Goal: Task Accomplishment & Management: Manage account settings

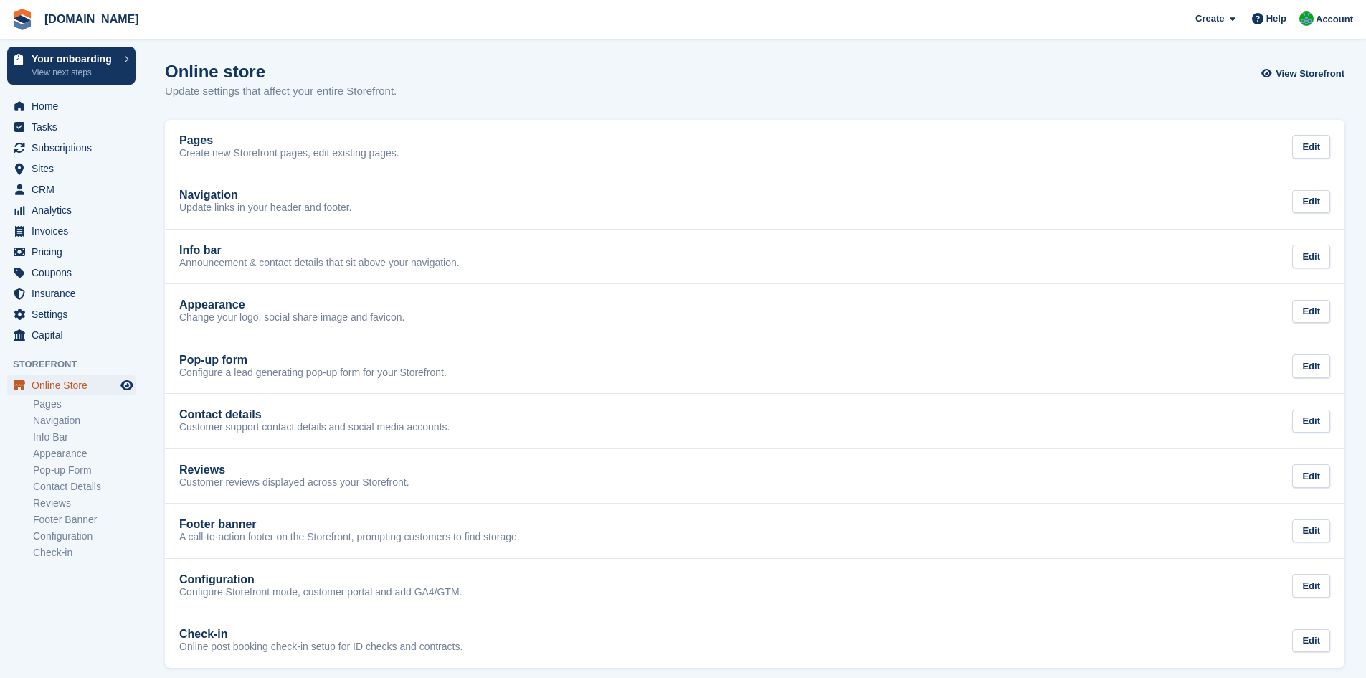
click at [67, 382] on span "Online Store" at bounding box center [75, 385] width 86 height 20
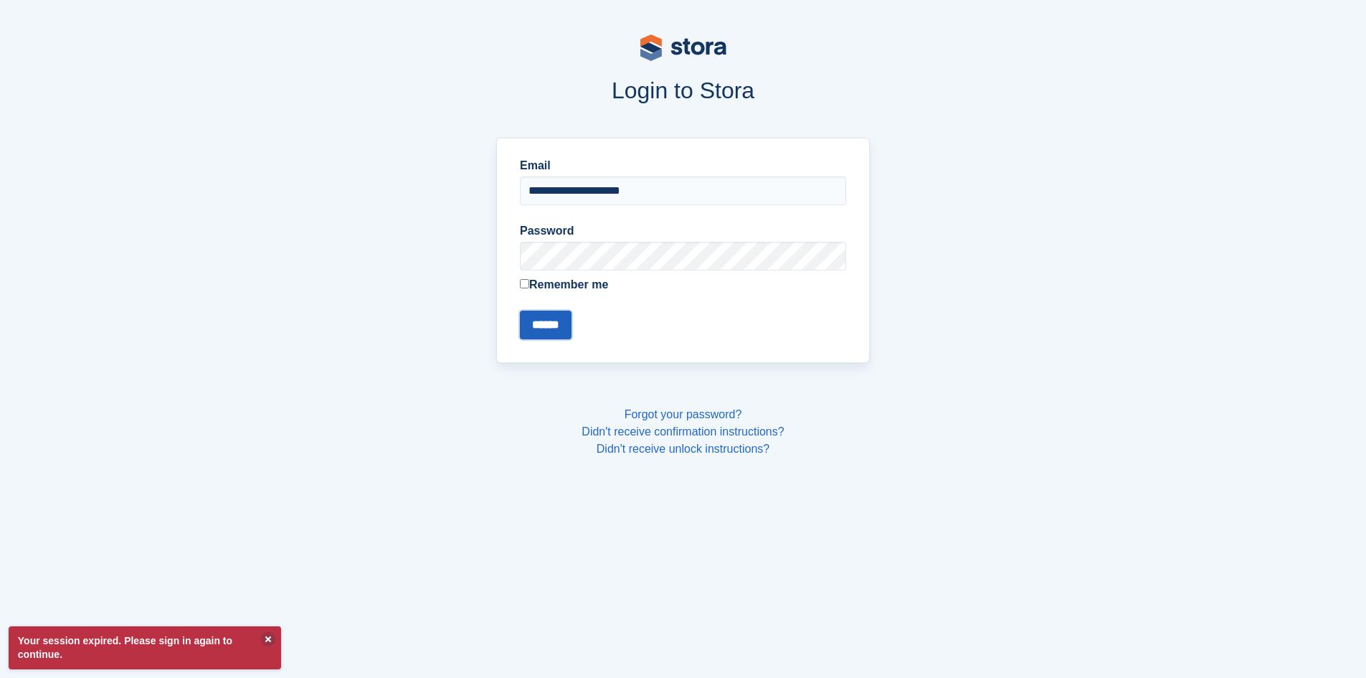
click at [562, 331] on input "******" at bounding box center [546, 325] width 52 height 29
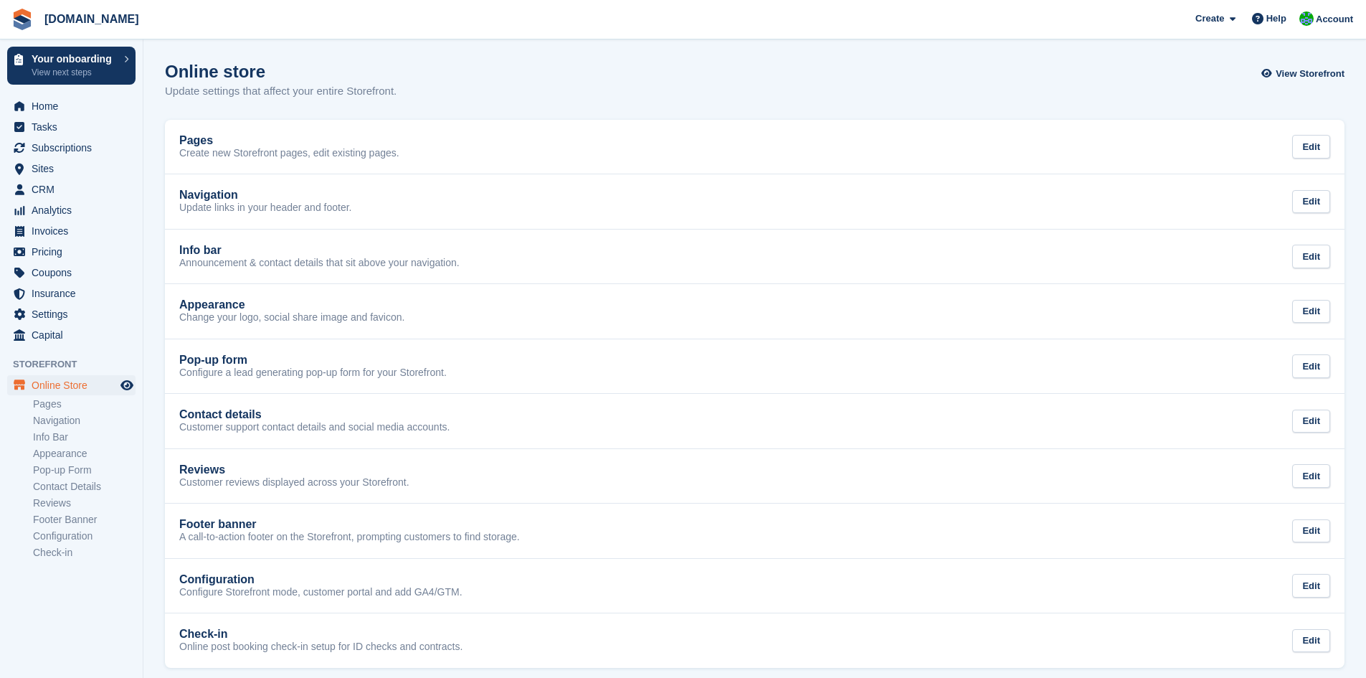
click at [517, 57] on section "Signed in successfully. Online store Update settings that affect your entire St…" at bounding box center [754, 344] width 1223 height 689
click at [483, 80] on div "Online store Update settings that affect your entire Storefront. View Storefront" at bounding box center [755, 89] width 1180 height 55
click at [483, 75] on div "Online store Update settings that affect your entire Storefront. View Storefront" at bounding box center [755, 89] width 1180 height 55
click at [483, 72] on div "Online store Update settings that affect your entire Storefront. View Storefront" at bounding box center [755, 89] width 1180 height 55
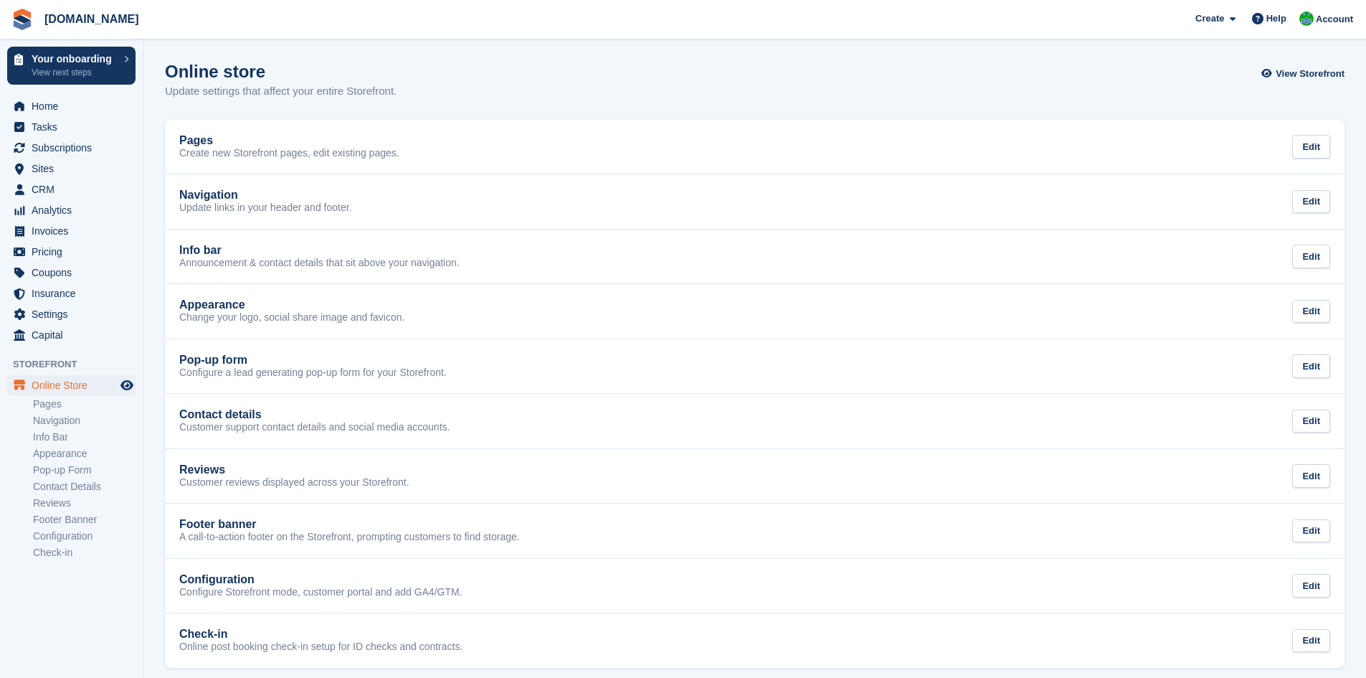
click at [524, 61] on section "Signed in successfully. Online store Update settings that affect your entire St…" at bounding box center [754, 344] width 1223 height 689
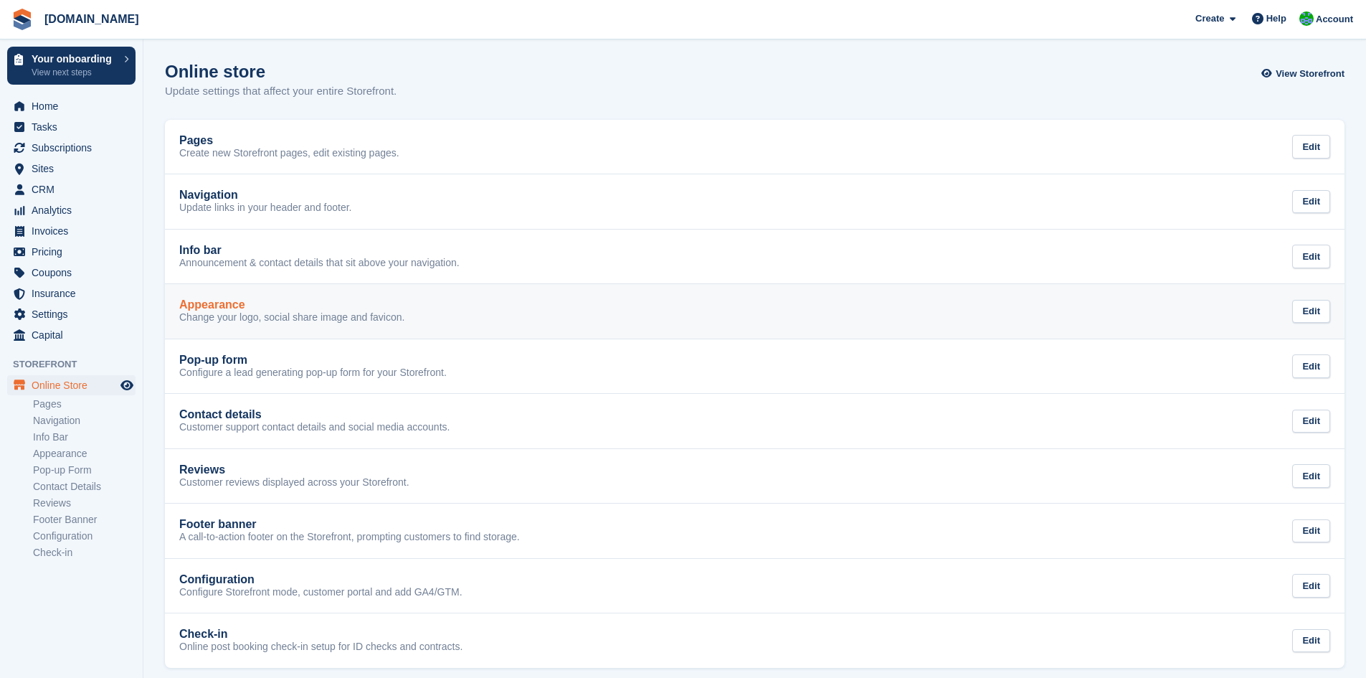
scroll to position [11, 0]
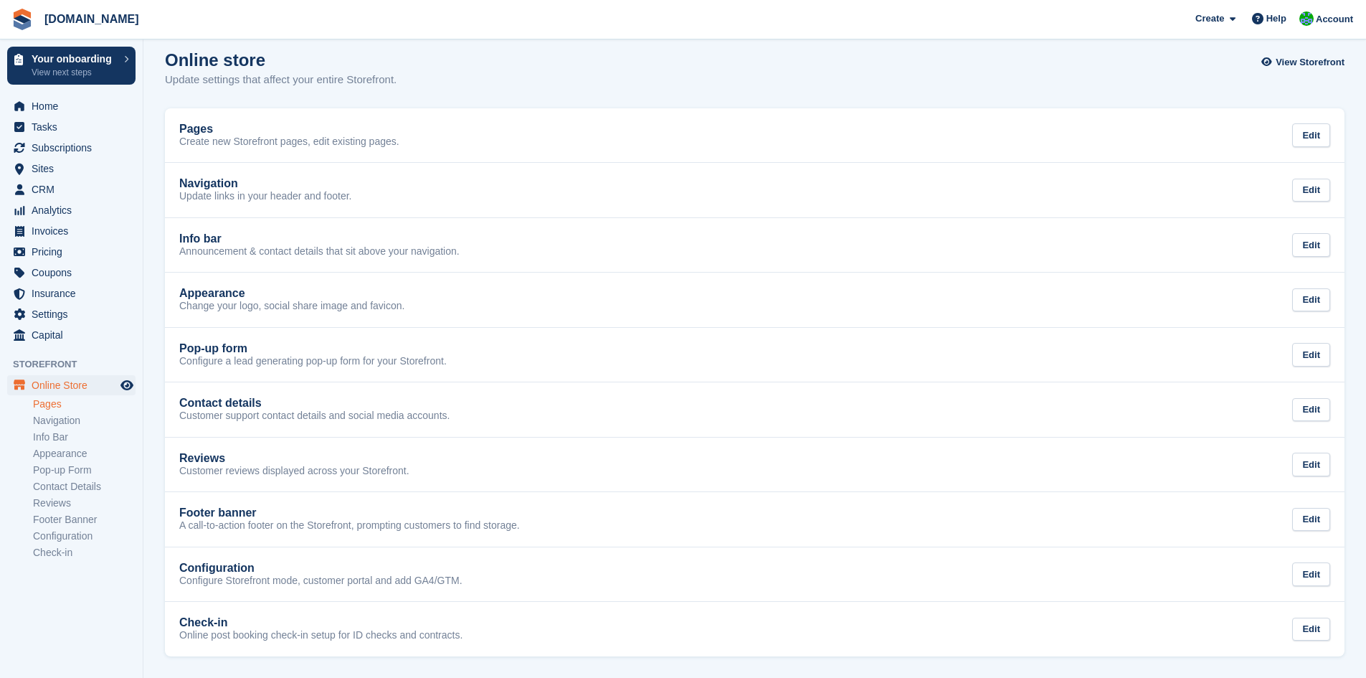
click at [51, 410] on link "Pages" at bounding box center [84, 404] width 103 height 14
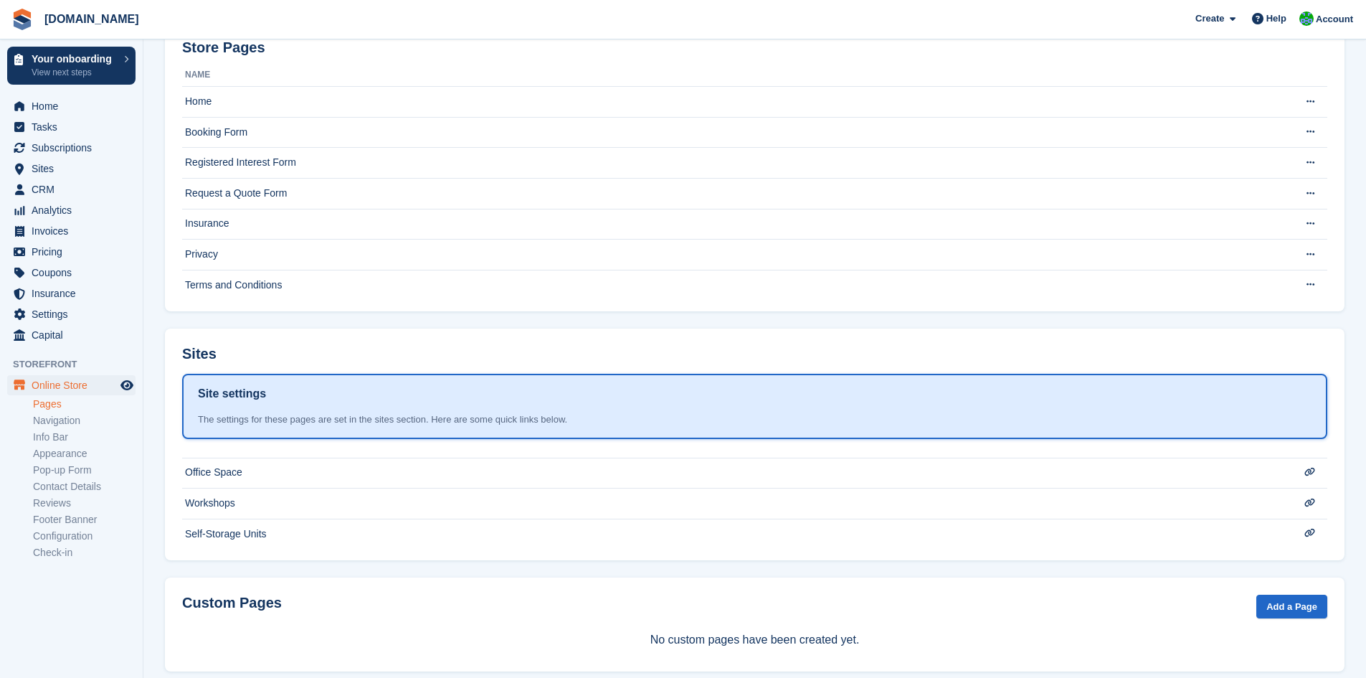
scroll to position [121, 0]
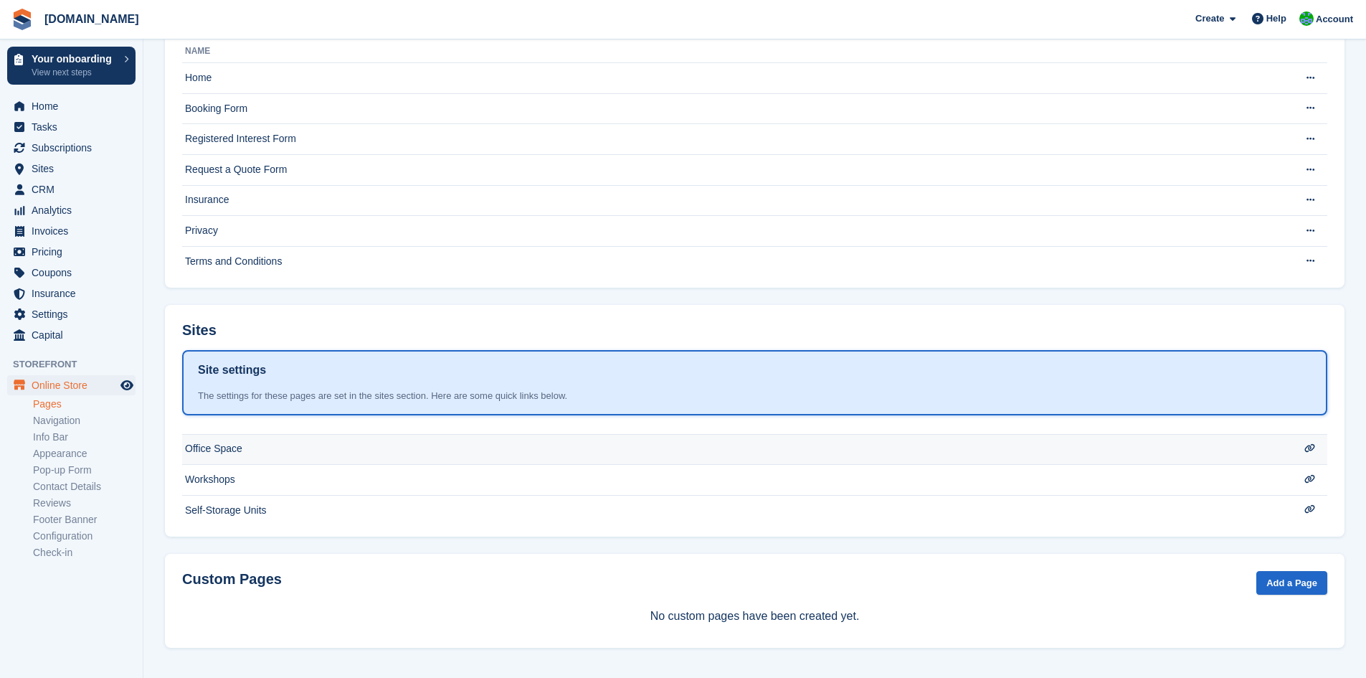
click at [297, 450] on td "Office Space" at bounding box center [726, 449] width 1088 height 31
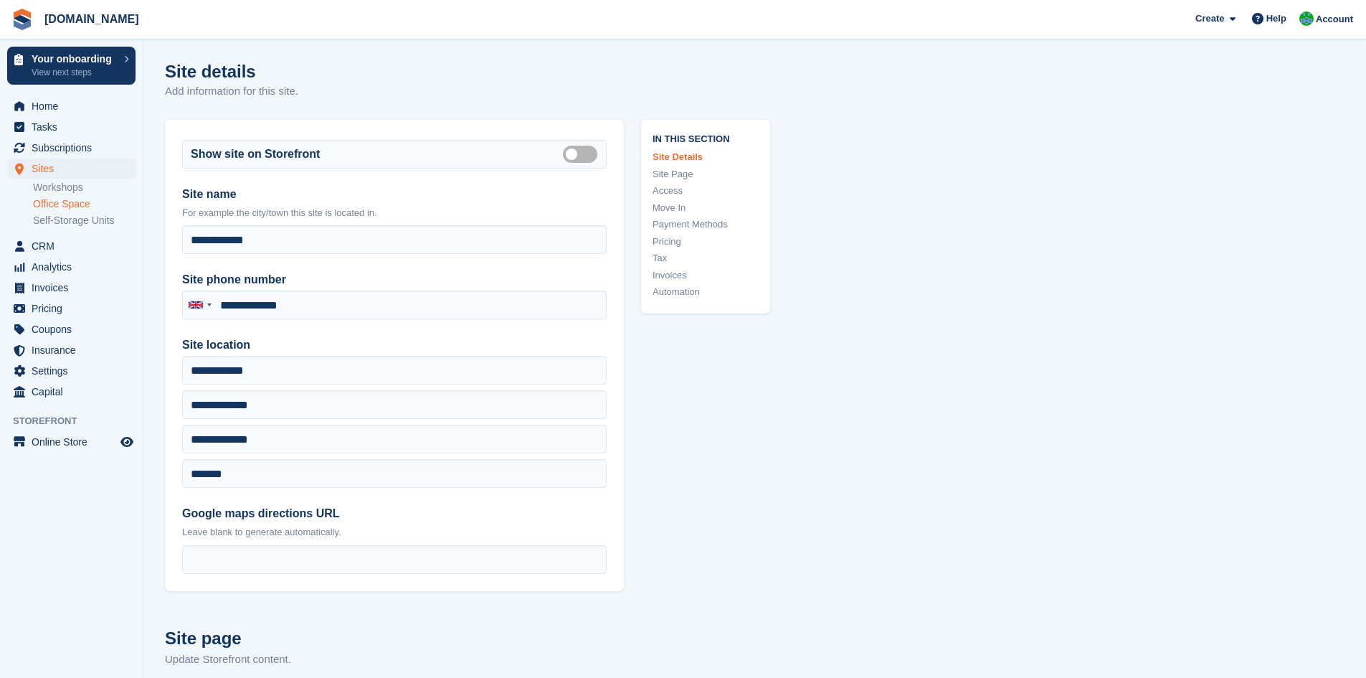
type input "**********"
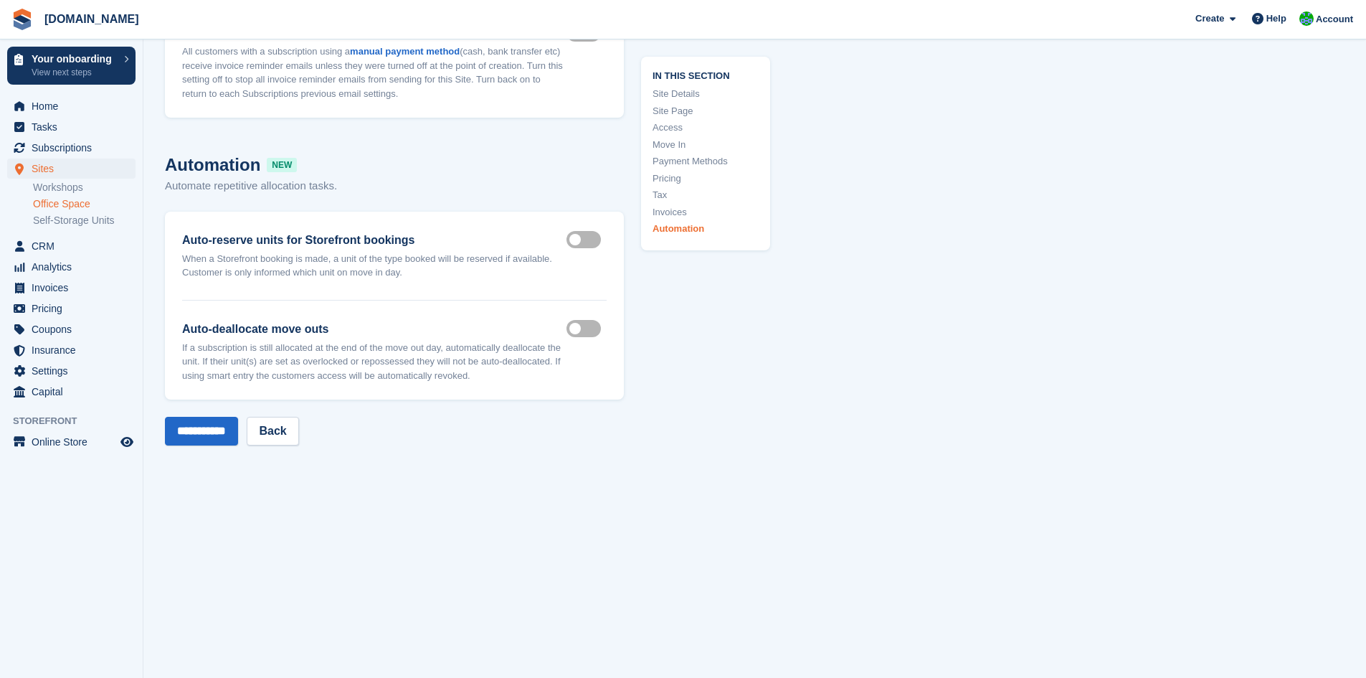
scroll to position [6034, 0]
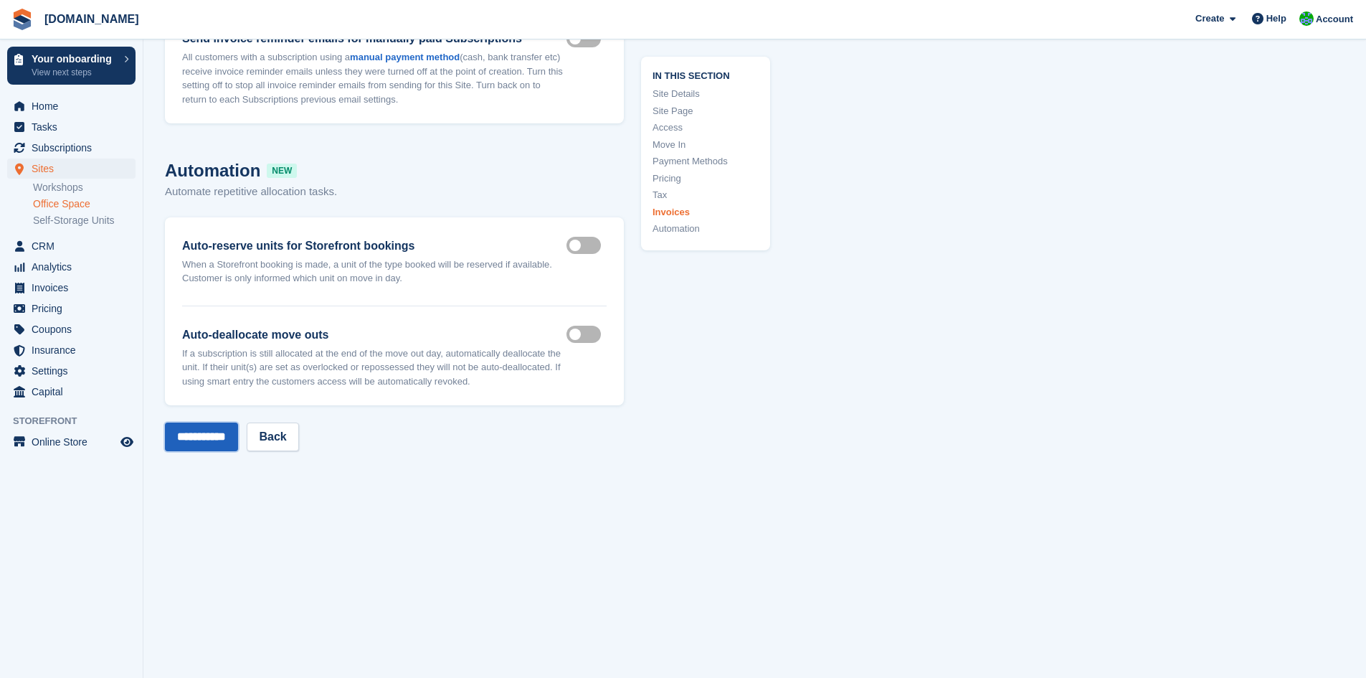
click at [209, 435] on input "**********" at bounding box center [201, 436] width 73 height 29
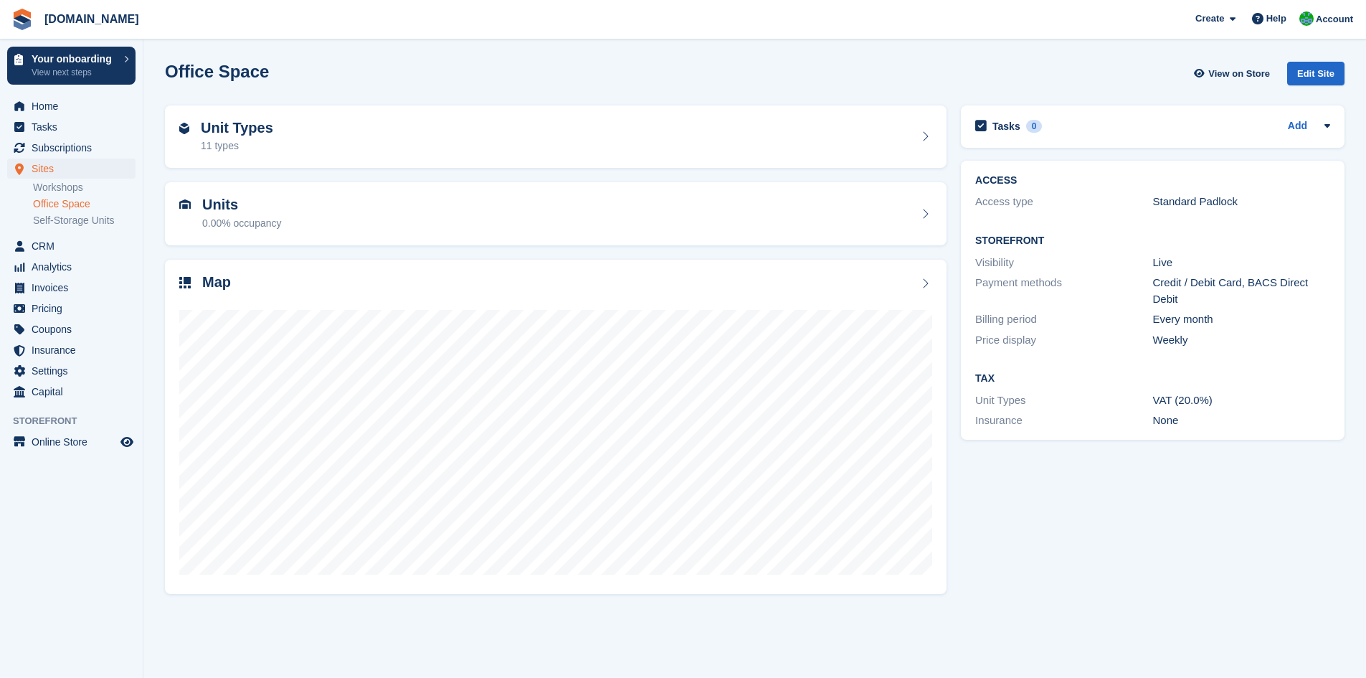
click at [421, 78] on div "Office Space View on Store Edit Site" at bounding box center [755, 74] width 1180 height 24
click at [422, 285] on div "Map" at bounding box center [555, 283] width 753 height 19
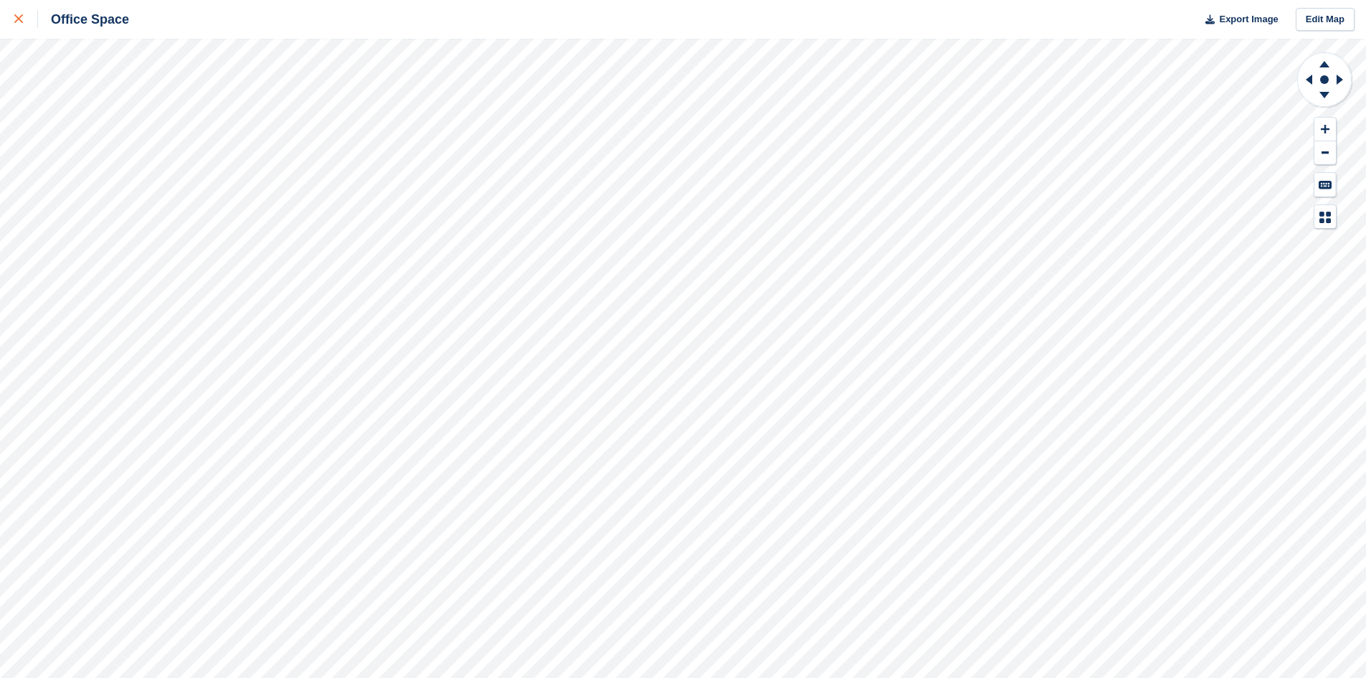
click at [21, 20] on icon at bounding box center [18, 18] width 9 height 9
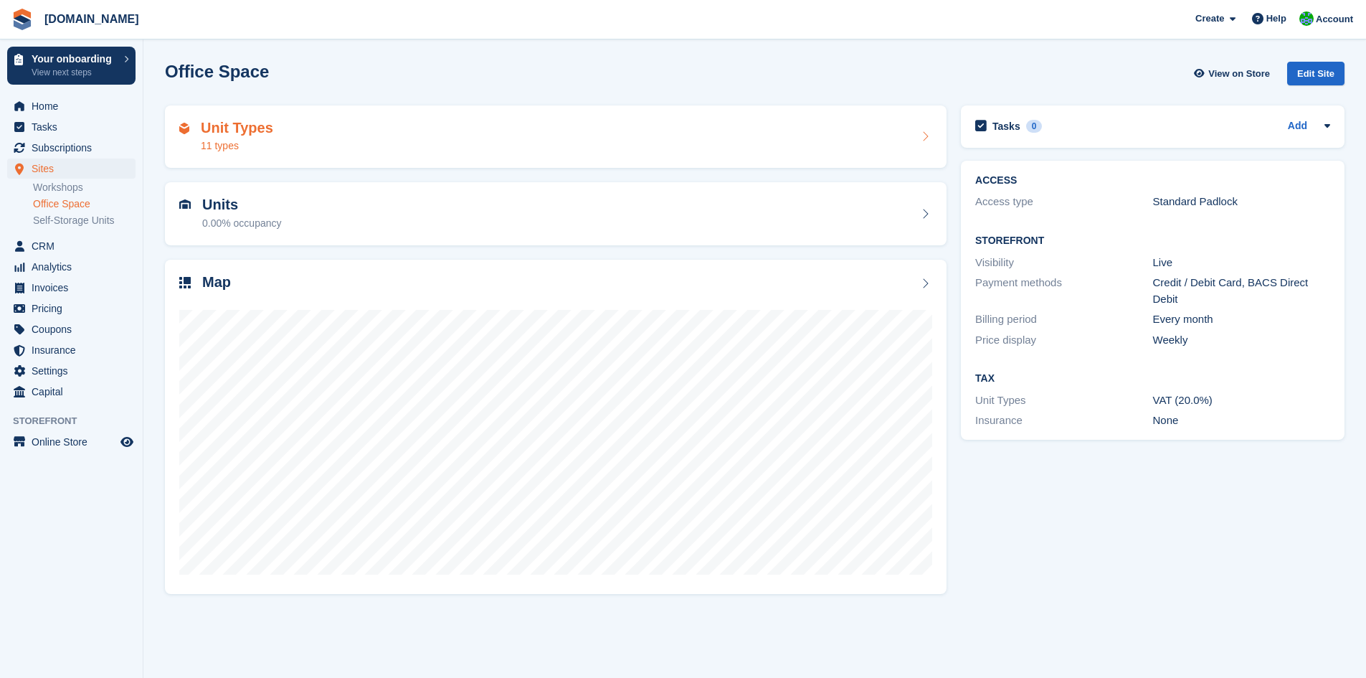
click at [482, 151] on div "Unit Types 11 types" at bounding box center [555, 137] width 753 height 34
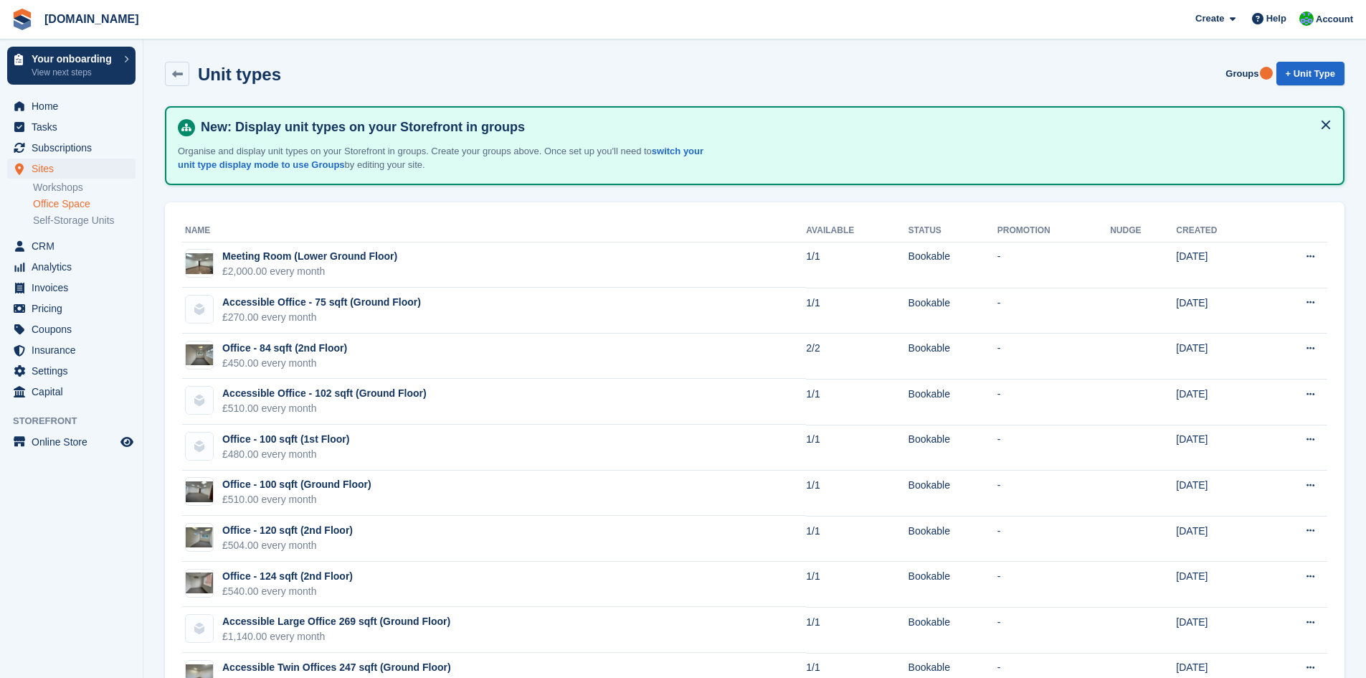
click at [795, 60] on div "Unit types Groups + Unit Type" at bounding box center [755, 77] width 1194 height 44
click at [698, 70] on div "Unit types Groups + Unit Type" at bounding box center [755, 74] width 1180 height 24
click at [631, 67] on div "Unit types Groups + Unit Type" at bounding box center [755, 74] width 1180 height 24
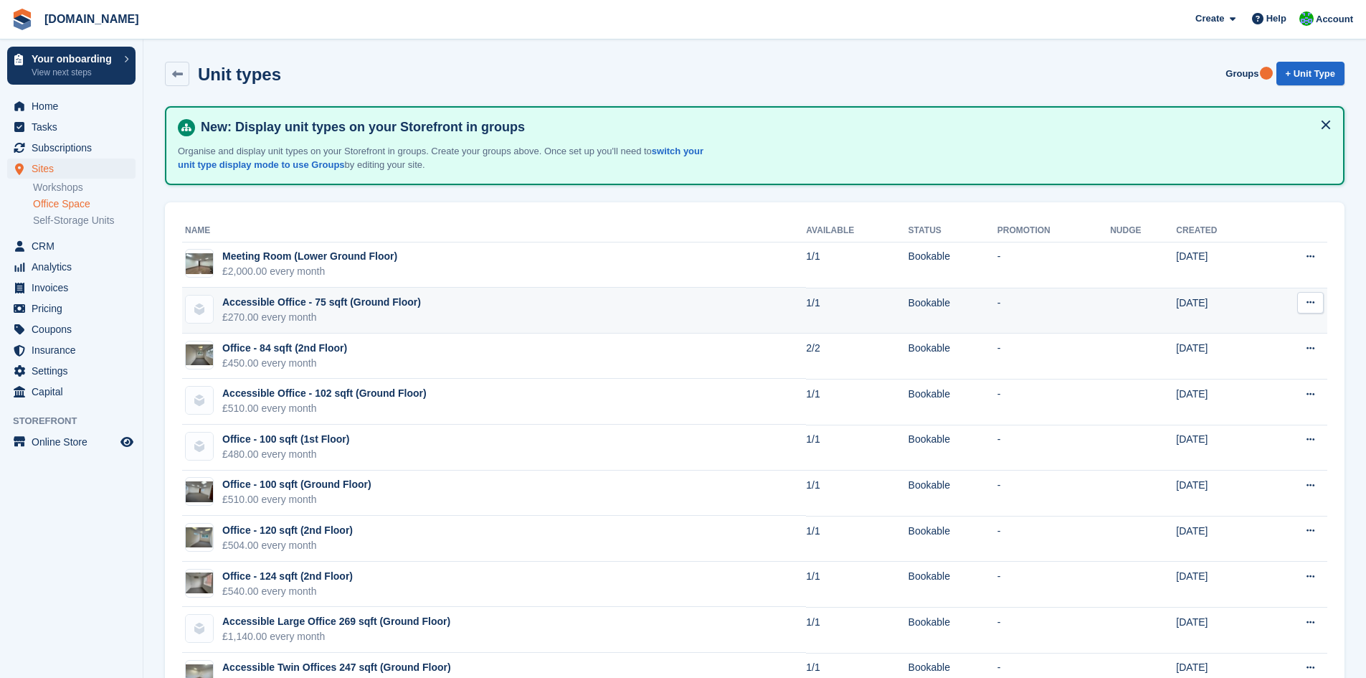
click at [334, 305] on div "Accessible Office - 75 sqft (Ground Floor)" at bounding box center [321, 302] width 199 height 15
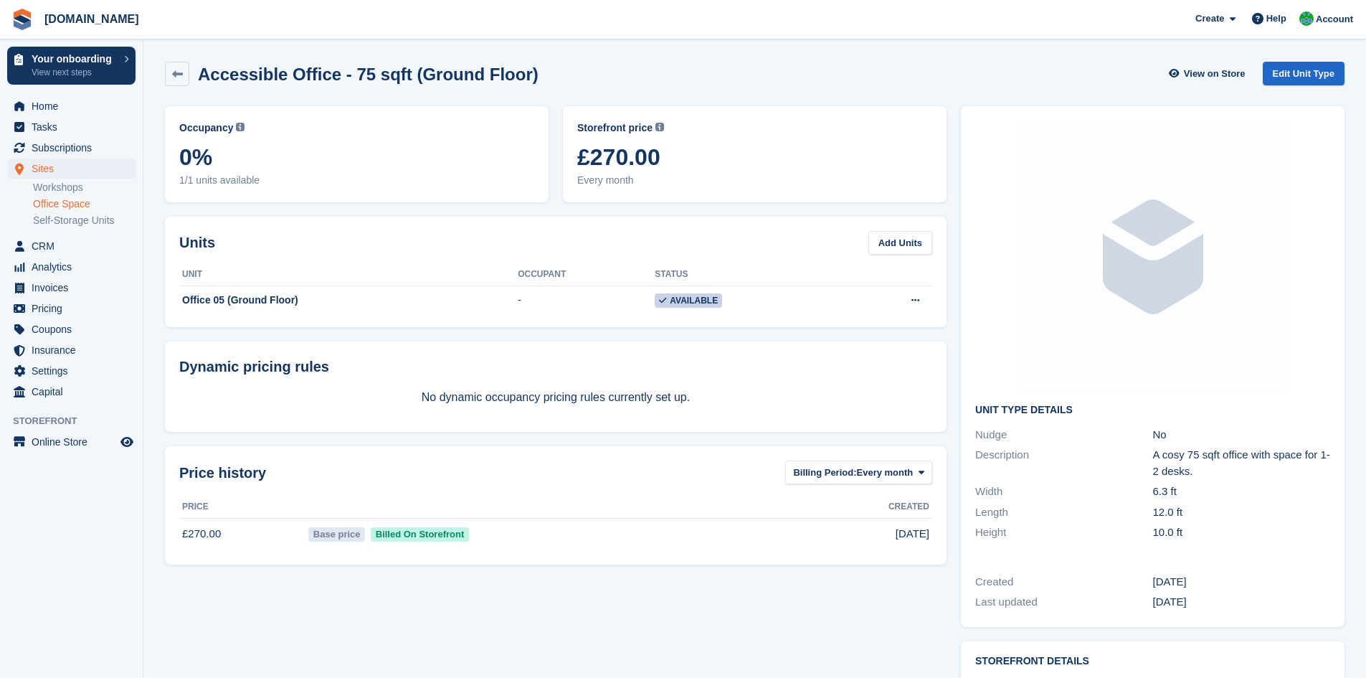
click at [1145, 298] on img at bounding box center [1153, 257] width 273 height 273
click at [1291, 77] on link "Edit Unit Type" at bounding box center [1304, 74] width 82 height 24
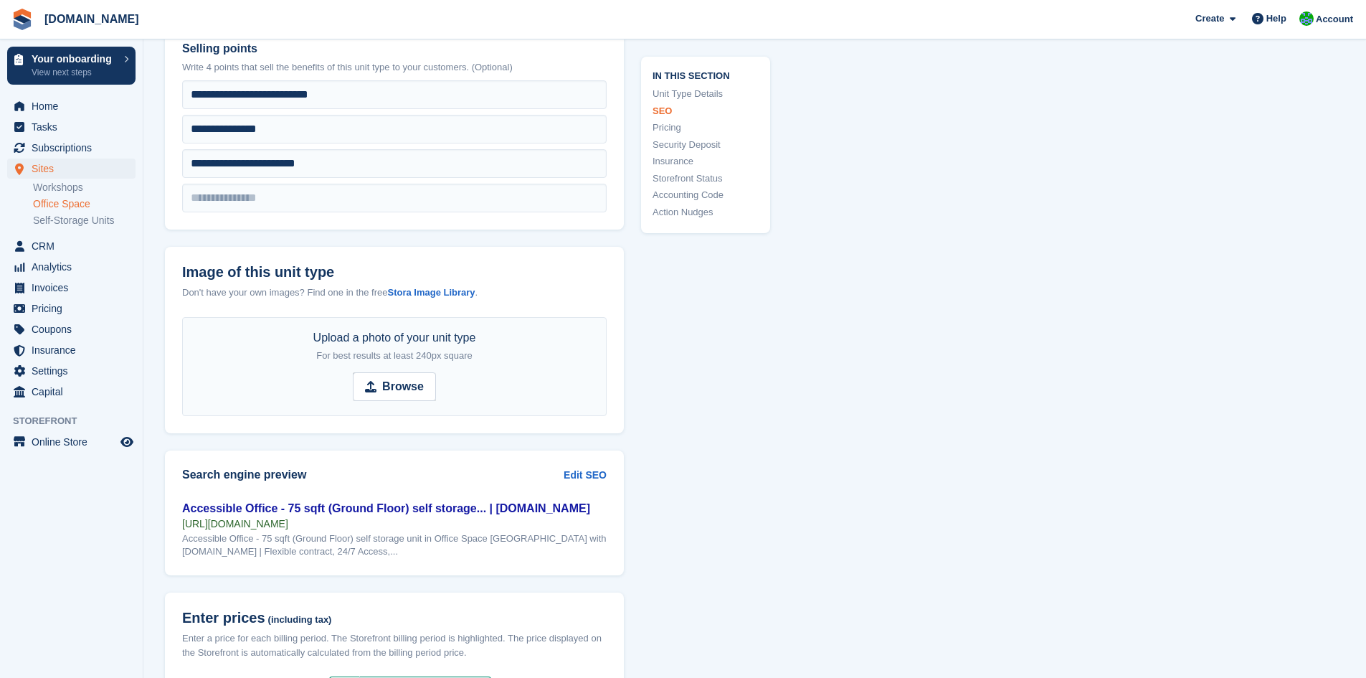
scroll to position [789, 0]
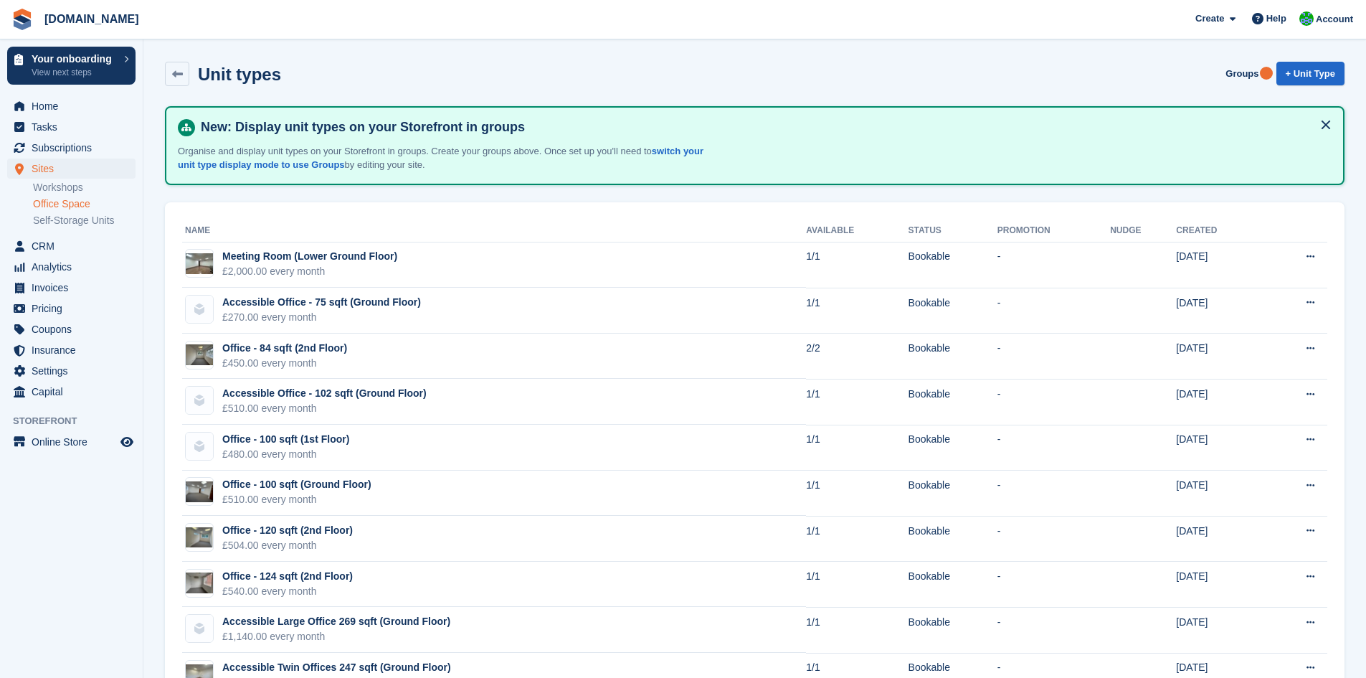
click at [425, 56] on div "Unit types Groups + Unit Type" at bounding box center [755, 77] width 1194 height 44
click at [422, 62] on div "Unit types Groups + Unit Type" at bounding box center [755, 74] width 1180 height 24
click at [417, 63] on div "Unit types Groups + Unit Type" at bounding box center [755, 74] width 1180 height 24
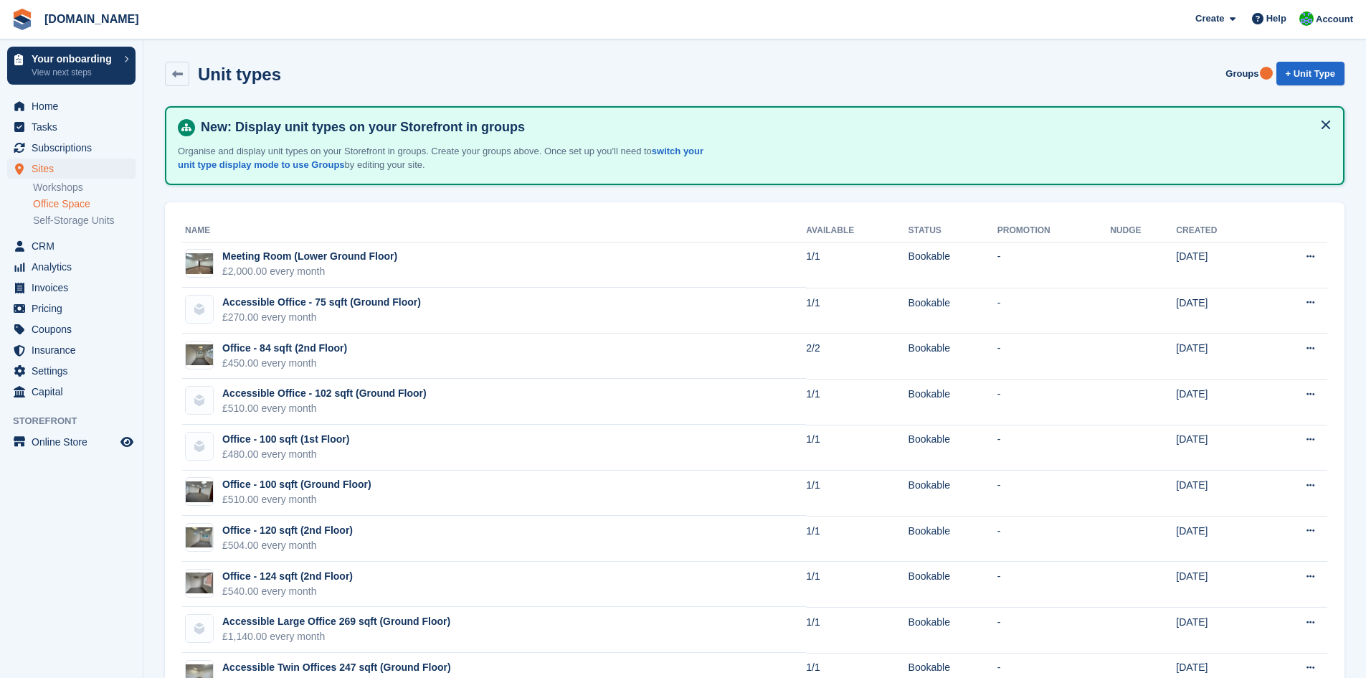
click at [417, 63] on div "Unit types Groups + Unit Type" at bounding box center [755, 74] width 1180 height 24
click at [420, 65] on div "Unit types Groups + Unit Type" at bounding box center [755, 74] width 1180 height 24
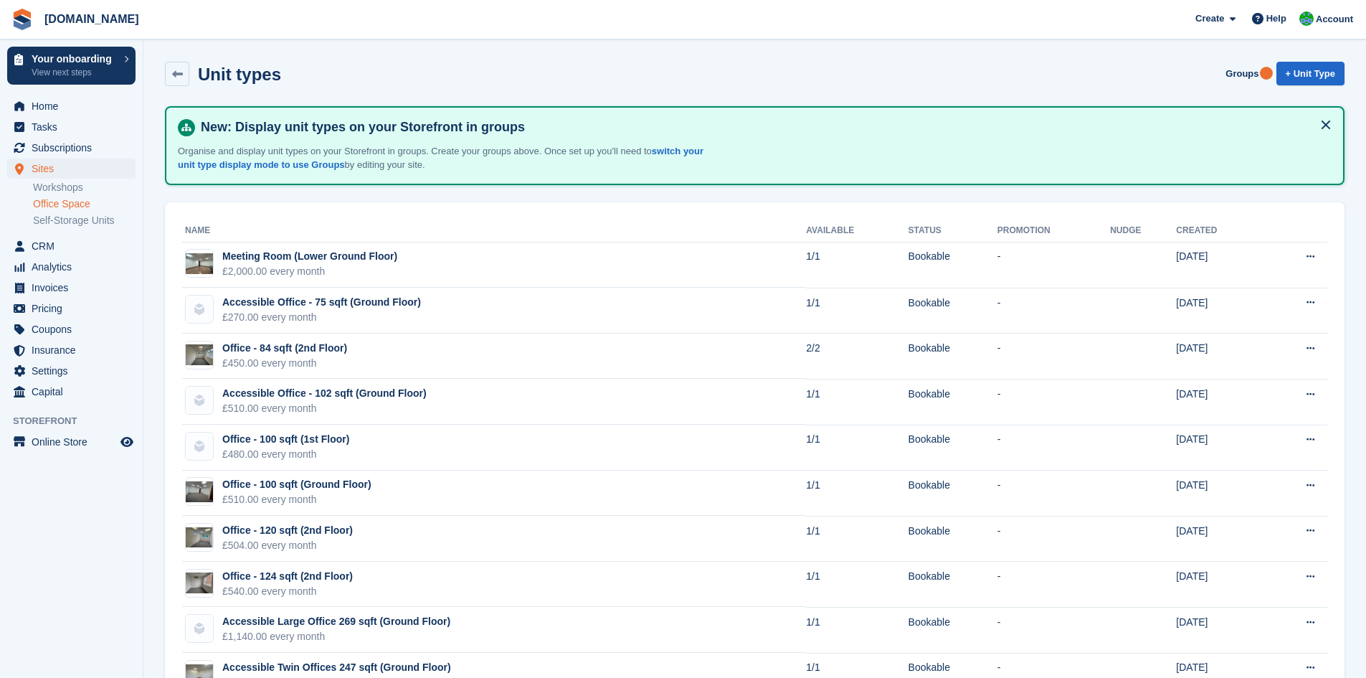
click at [420, 65] on div "Unit types Groups + Unit Type" at bounding box center [755, 74] width 1180 height 24
click at [798, 65] on div "Unit types Groups + Unit Type" at bounding box center [755, 74] width 1180 height 24
click at [935, 58] on div "Unit types Groups + Unit Type" at bounding box center [755, 77] width 1194 height 44
click at [768, 59] on div "Unit types Groups + Unit Type" at bounding box center [755, 77] width 1194 height 44
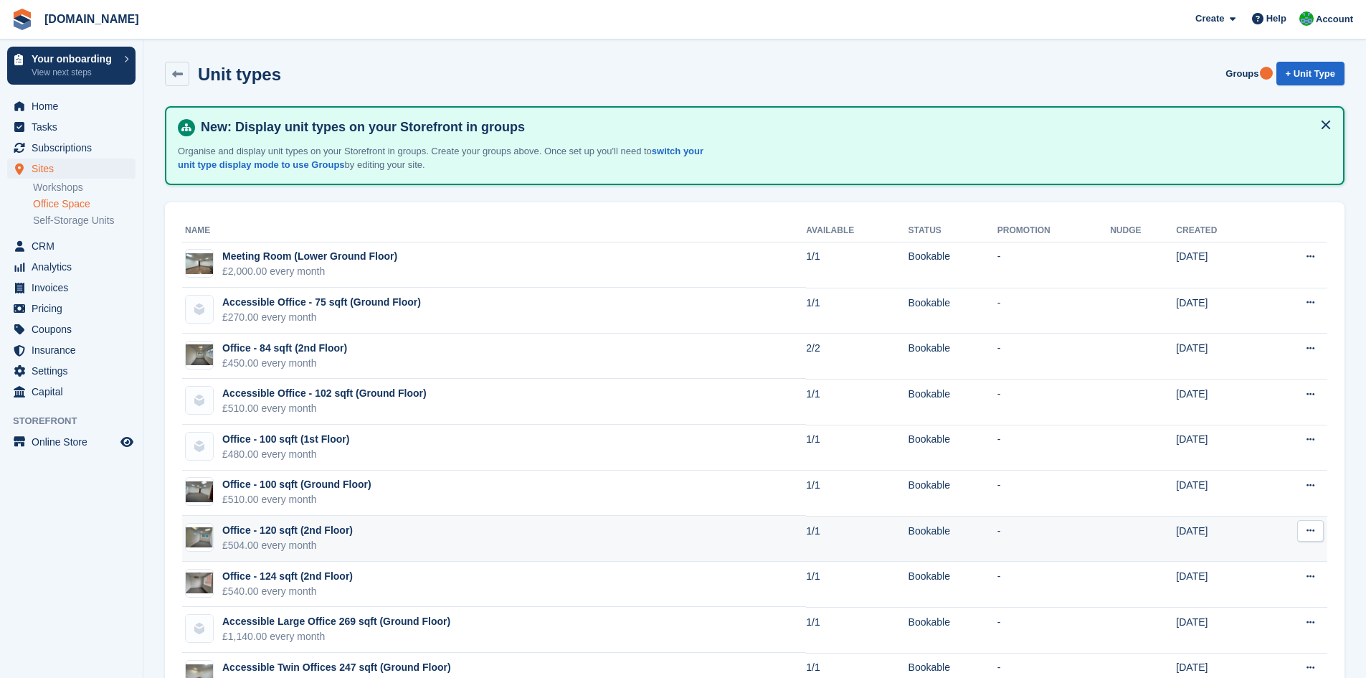
scroll to position [98, 0]
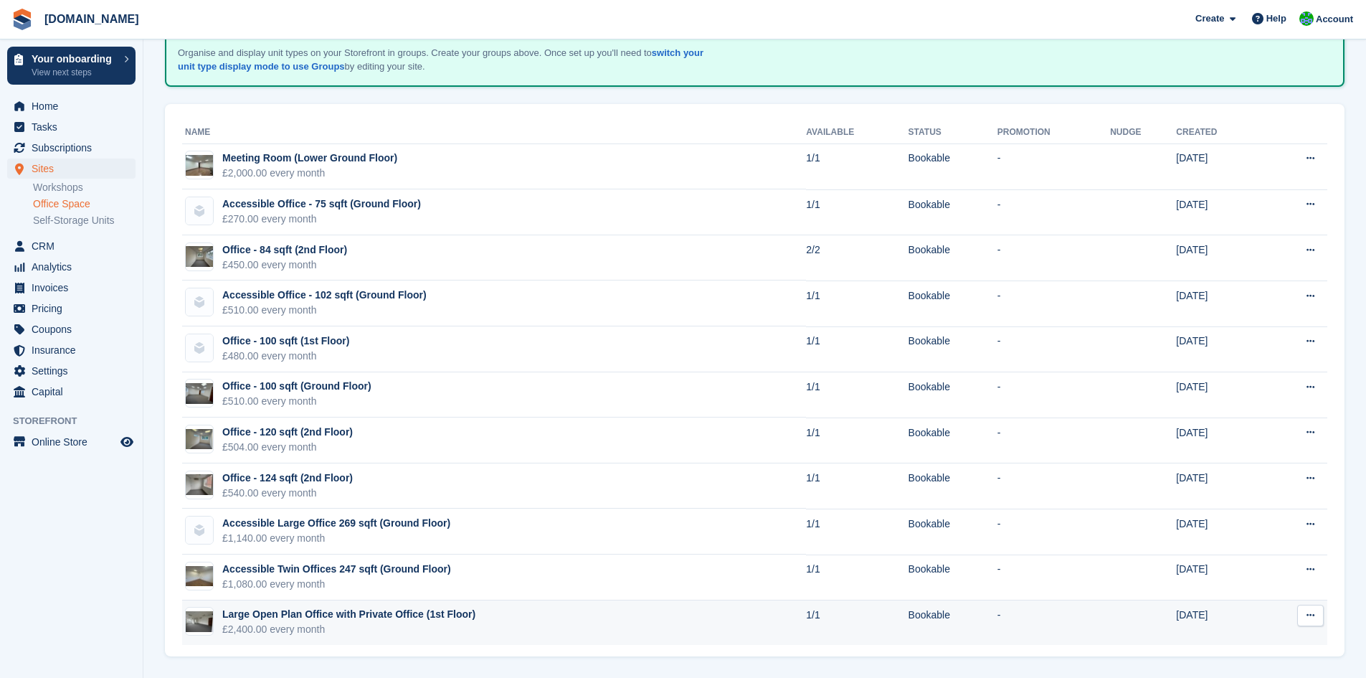
click at [354, 615] on div "Large Open Plan Office with Private Office (1st Floor)" at bounding box center [348, 614] width 253 height 15
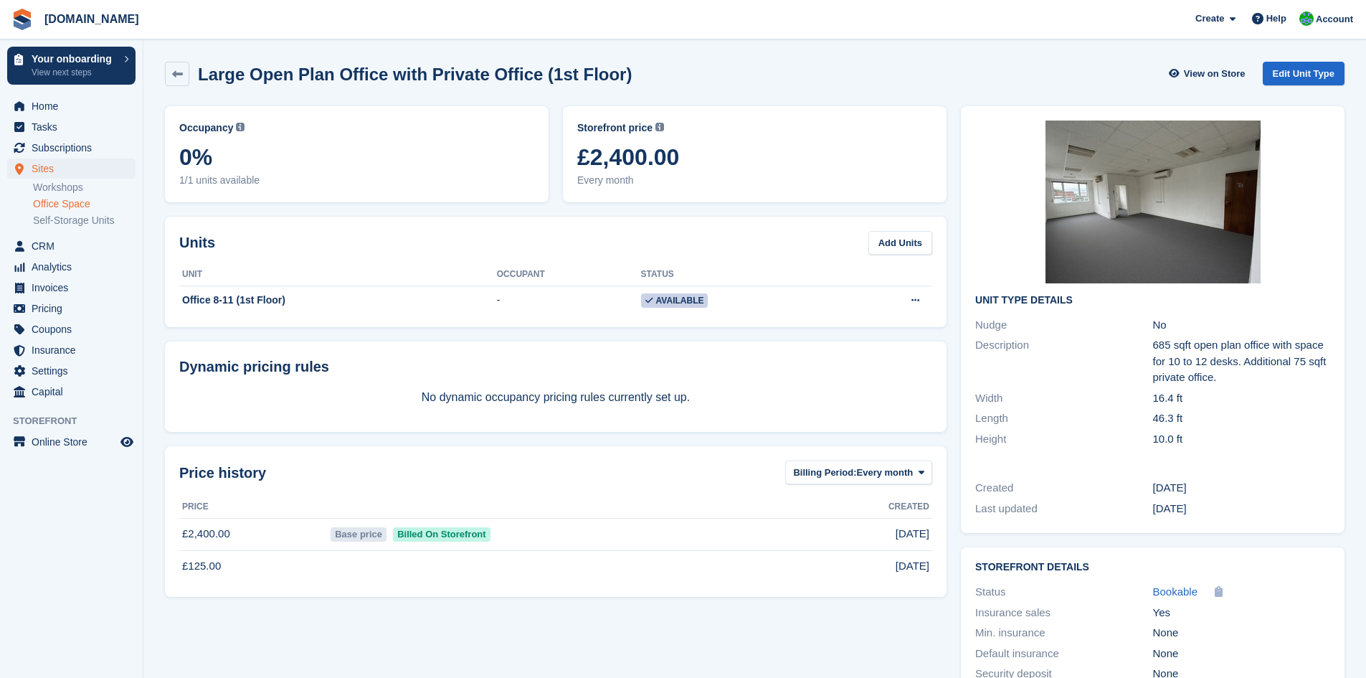
click at [1111, 231] on img at bounding box center [1153, 202] width 215 height 163
click at [799, 75] on div "Large Open Plan Office with Private Office (1st Floor) View on Store Edit Unit …" at bounding box center [755, 74] width 1180 height 24
click at [812, 81] on div "Large Open Plan Office with Private Office (1st Floor) View on Store Edit Unit …" at bounding box center [755, 74] width 1180 height 24
click at [904, 64] on div "Large Open Plan Office with Private Office (1st Floor) View on Store Edit Unit …" at bounding box center [755, 74] width 1180 height 24
click at [737, 43] on section "Large Open Plan Office with Private Office (1st Floor) View on Store Edit Unit …" at bounding box center [754, 368] width 1223 height 737
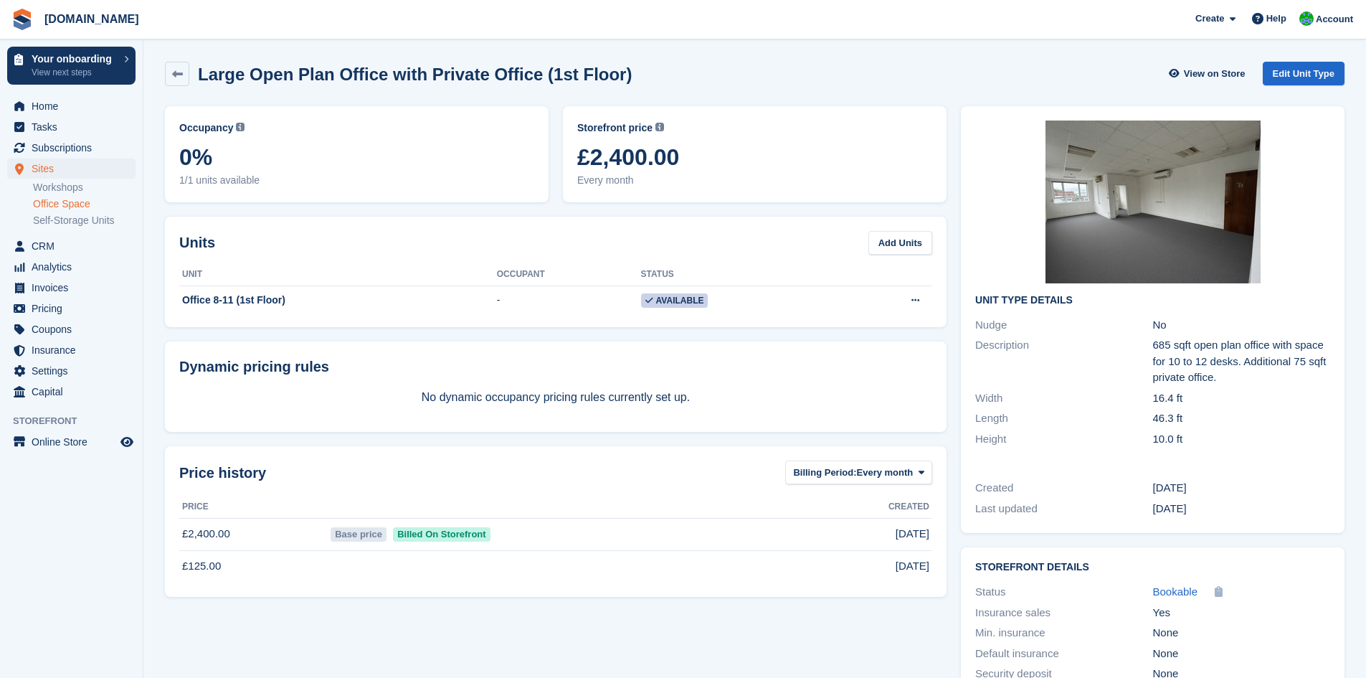
click at [714, 72] on div "Large Open Plan Office with Private Office (1st Floor) View on Store Edit Unit …" at bounding box center [755, 74] width 1180 height 24
click at [945, 80] on div "Large Open Plan Office with Private Office (1st Floor) View on Store Edit Unit …" at bounding box center [755, 74] width 1180 height 24
click at [683, 90] on div "Large Open Plan Office with Private Office (1st Floor) View on Store Edit Unit …" at bounding box center [755, 77] width 1194 height 44
click at [690, 82] on div "Large Open Plan Office with Private Office (1st Floor) View on Store Edit Unit …" at bounding box center [755, 74] width 1180 height 24
click at [785, 58] on div "Large Open Plan Office with Private Office (1st Floor) View on Store Edit Unit …" at bounding box center [755, 77] width 1194 height 44
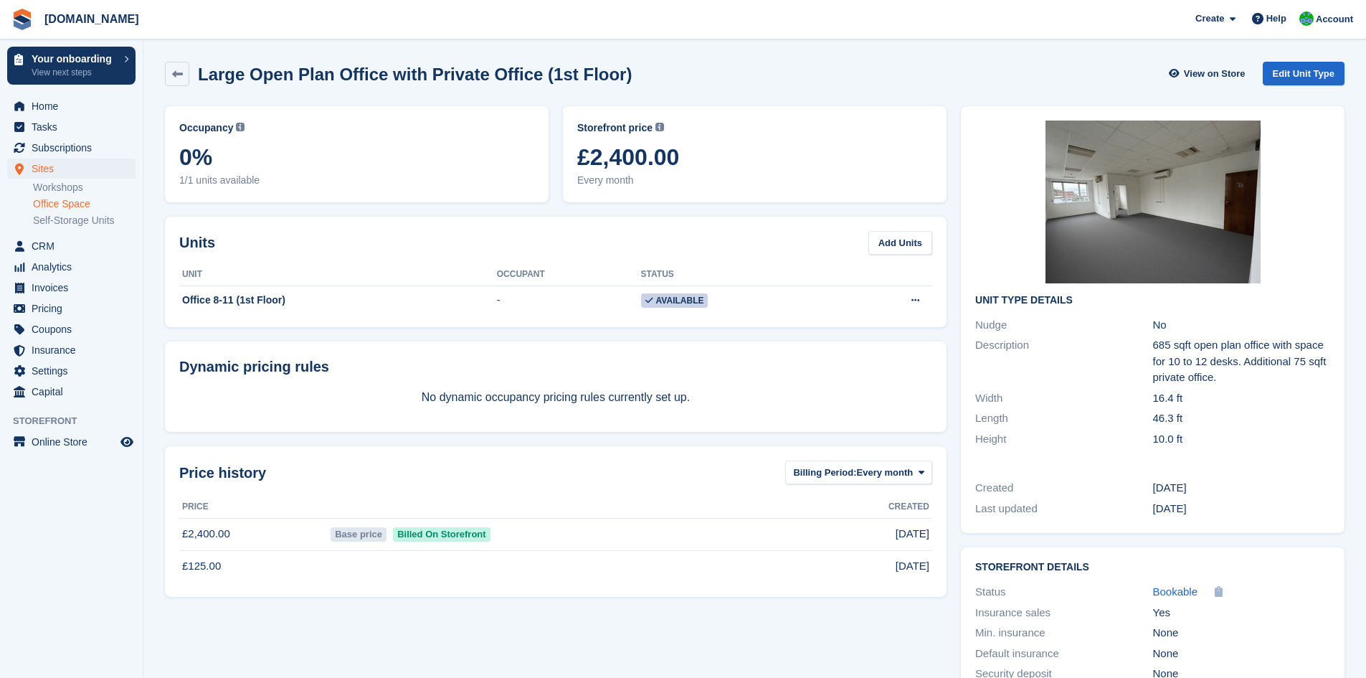
click at [753, 69] on div "Large Open Plan Office with Private Office (1st Floor) View on Store Edit Unit …" at bounding box center [755, 74] width 1180 height 24
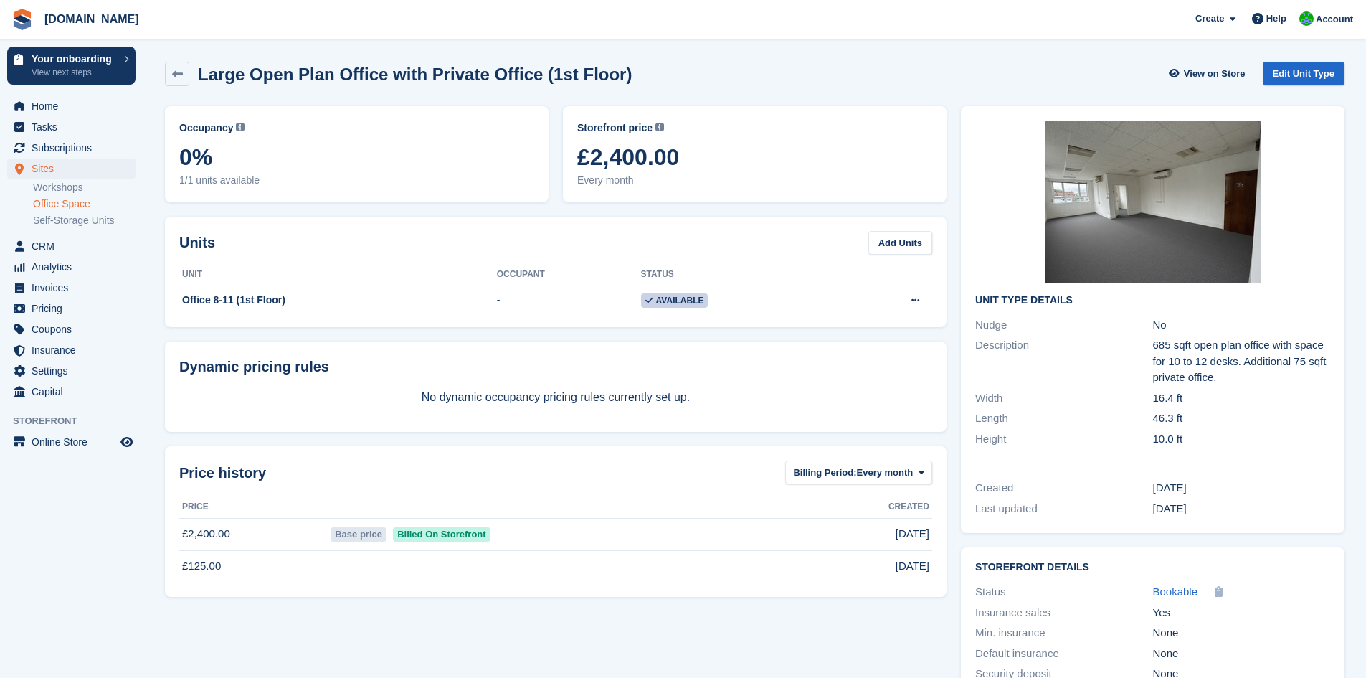
click at [663, 645] on div "Occupancy Current percentage of all currently allocated units of this unit type…" at bounding box center [556, 411] width 796 height 625
click at [660, 637] on div "Occupancy Current percentage of all currently allocated units of this unit type…" at bounding box center [556, 411] width 796 height 625
click at [658, 638] on div "Occupancy Current percentage of all currently allocated units of this unit type…" at bounding box center [556, 411] width 796 height 625
drag, startPoint x: 639, startPoint y: 641, endPoint x: 638, endPoint y: 631, distance: 9.4
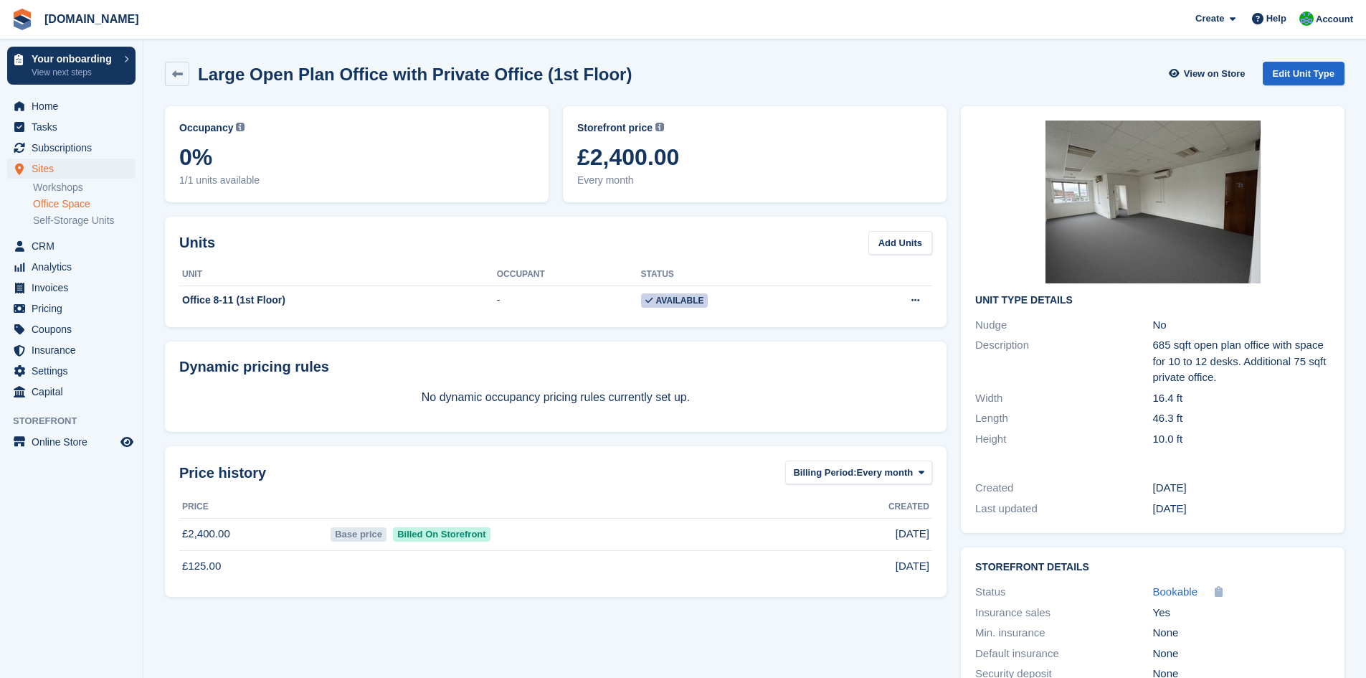
click at [639, 638] on div "Occupancy Current percentage of all currently allocated units of this unit type…" at bounding box center [556, 411] width 796 height 625
click at [819, 65] on div "Large Open Plan Office with Private Office (1st Floor) View on Store Edit Unit …" at bounding box center [755, 74] width 1180 height 24
click at [996, 60] on div "Large Open Plan Office with Private Office (1st Floor) View on Store Edit Unit …" at bounding box center [755, 77] width 1194 height 44
